Goal: Transaction & Acquisition: Purchase product/service

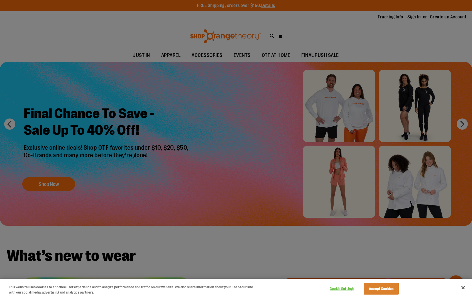
click at [375, 287] on button "Accept Cookies" at bounding box center [381, 289] width 35 height 12
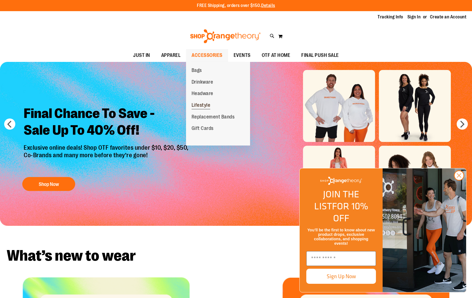
click at [203, 106] on span "Lifestyle" at bounding box center [201, 105] width 19 height 7
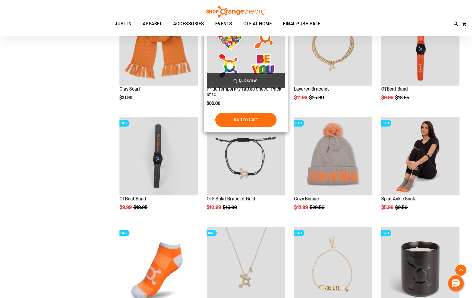
scroll to position [48, 0]
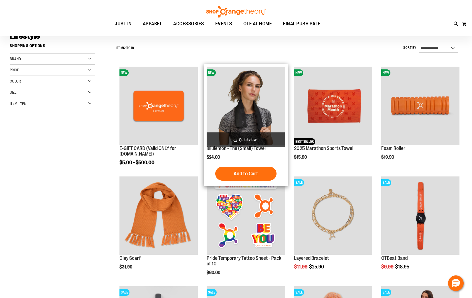
scroll to position [1, 0]
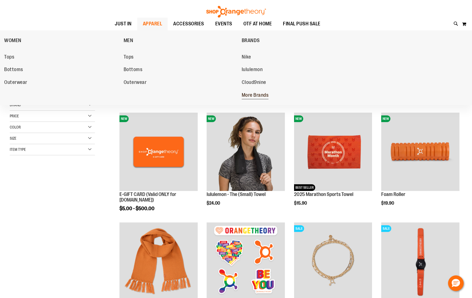
click at [248, 95] on span "More Brands" at bounding box center [255, 95] width 27 height 7
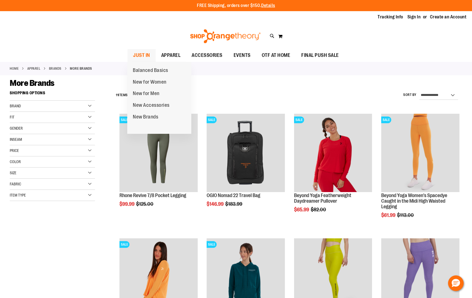
click at [149, 55] on span "JUST IN" at bounding box center [141, 55] width 17 height 13
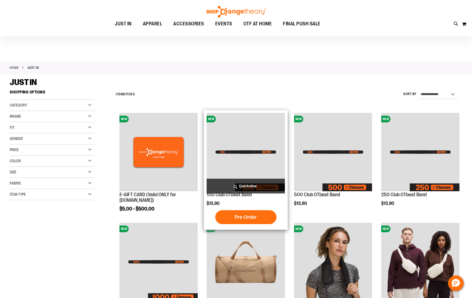
scroll to position [102, 0]
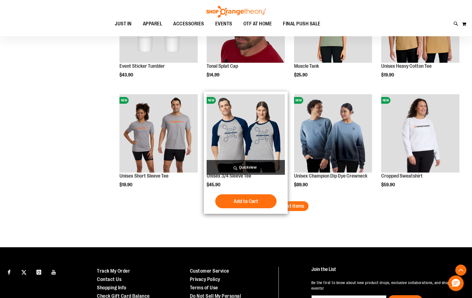
scroll to position [956, 0]
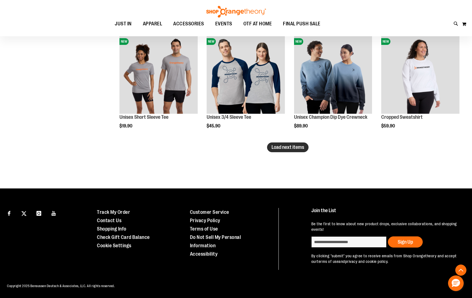
click at [294, 149] on span "Load next items" at bounding box center [288, 147] width 33 height 6
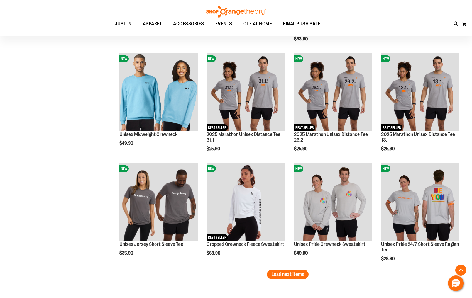
scroll to position [1247, 0]
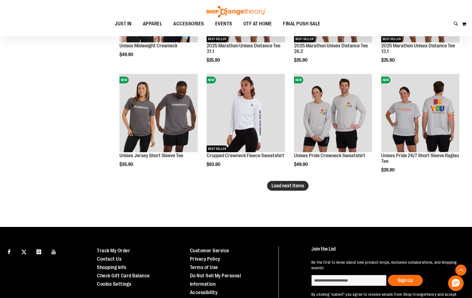
click at [289, 183] on span "Load next items" at bounding box center [288, 186] width 33 height 6
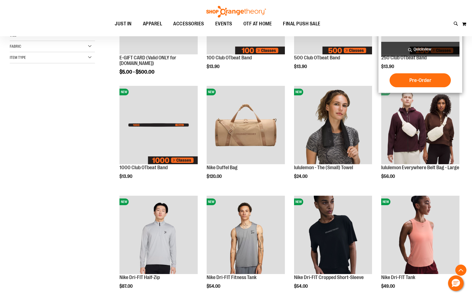
scroll to position [63, 0]
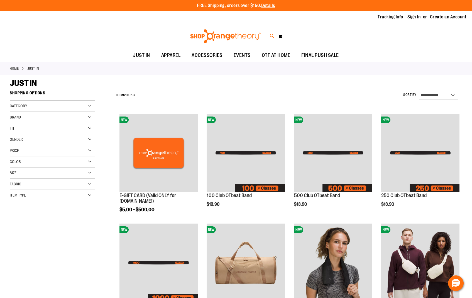
click at [271, 35] on icon at bounding box center [272, 36] width 5 height 6
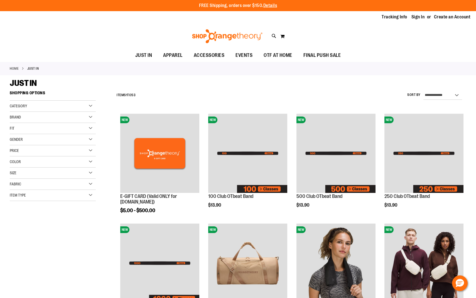
type input "****"
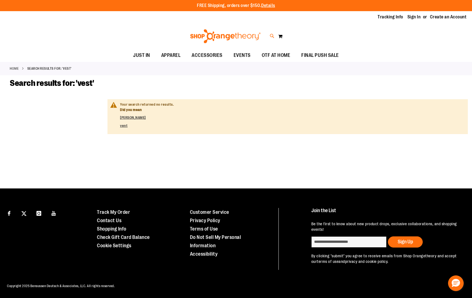
click at [270, 36] on icon at bounding box center [272, 36] width 5 height 6
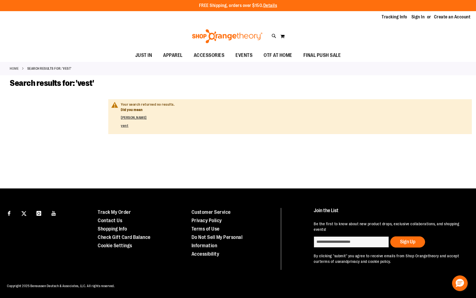
click at [378, 64] on div "Search **** Popular Suggestions Advanced Search # Type at least 3 character to …" at bounding box center [237, 159] width 377 height 275
type input "****"
click at [469, 9] on link at bounding box center [469, 9] width 9 height 12
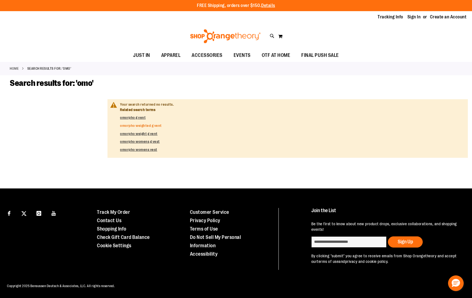
click at [136, 125] on link "omorpho weighted g vent" at bounding box center [141, 125] width 42 height 4
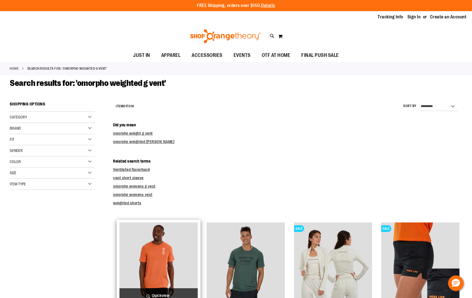
scroll to position [182, 0]
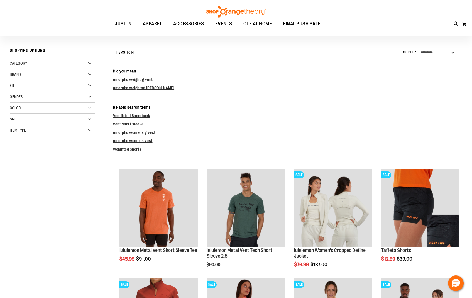
scroll to position [47, 0]
